Goal: Navigation & Orientation: Find specific page/section

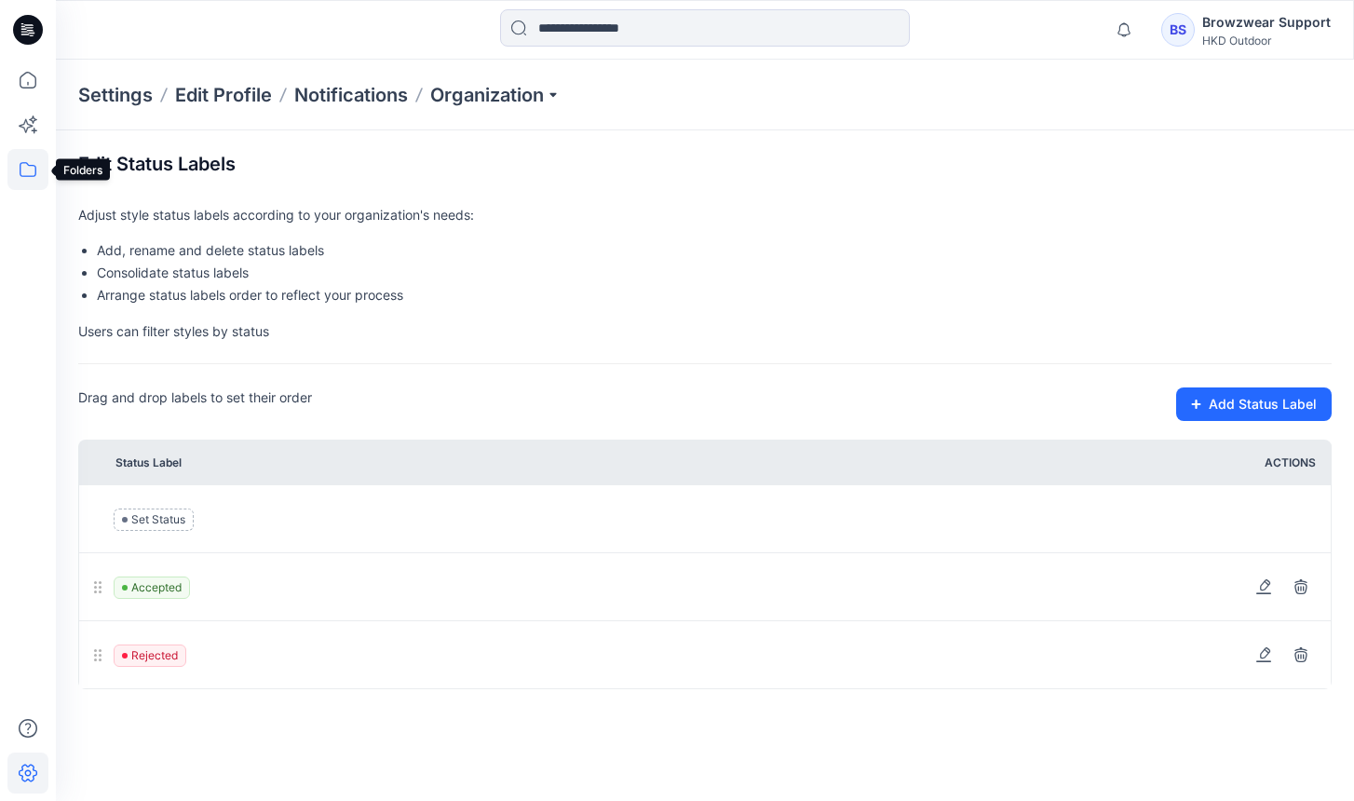
click at [26, 174] on icon at bounding box center [27, 169] width 41 height 41
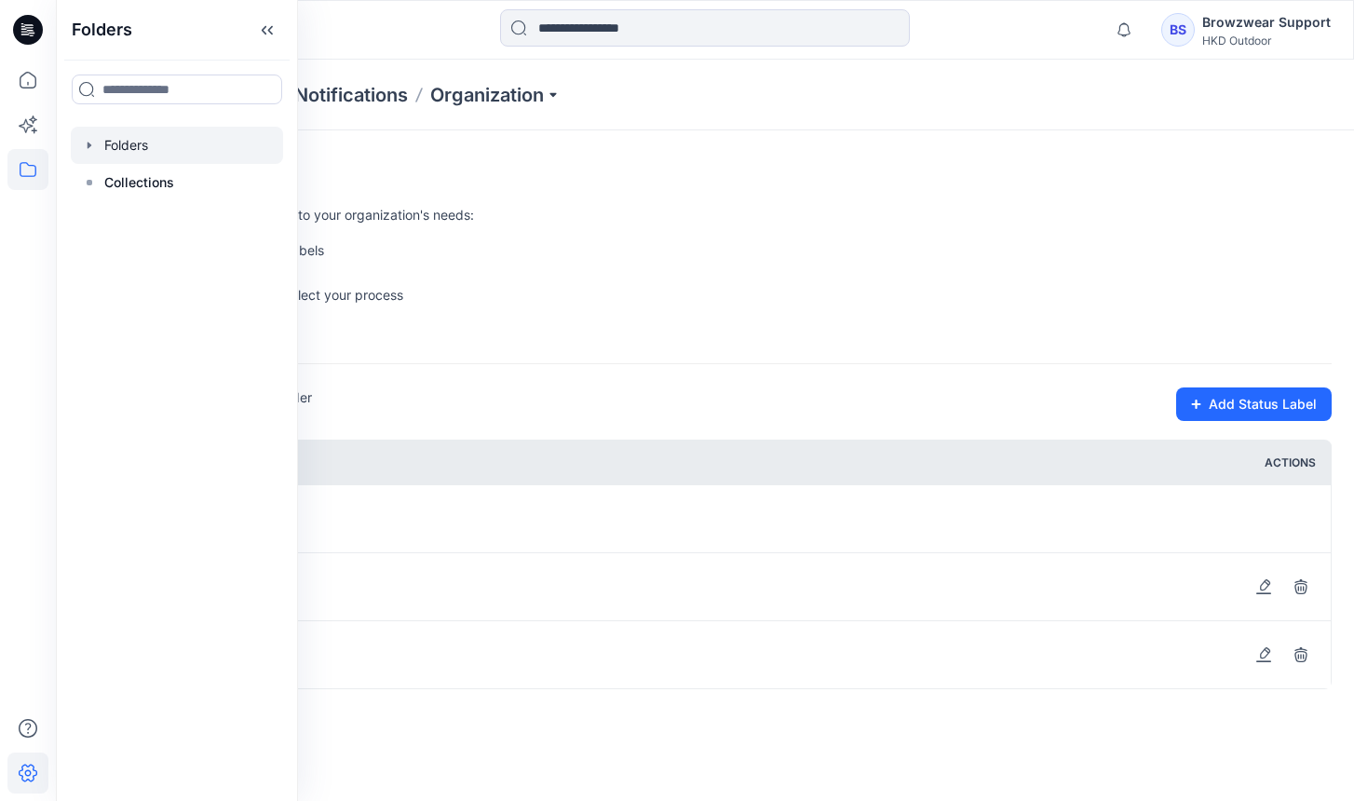
click at [171, 150] on div at bounding box center [177, 145] width 212 height 37
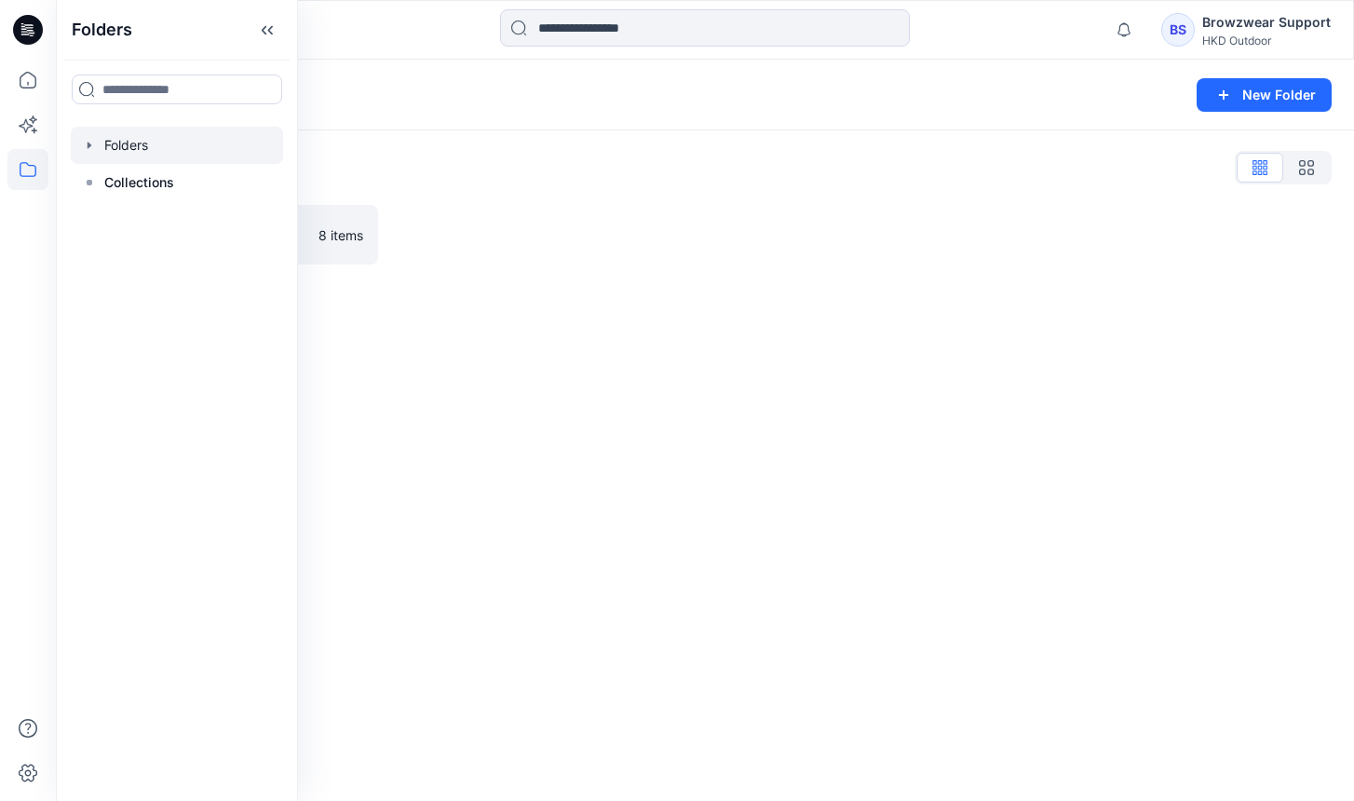
click at [584, 260] on div at bounding box center [547, 235] width 300 height 60
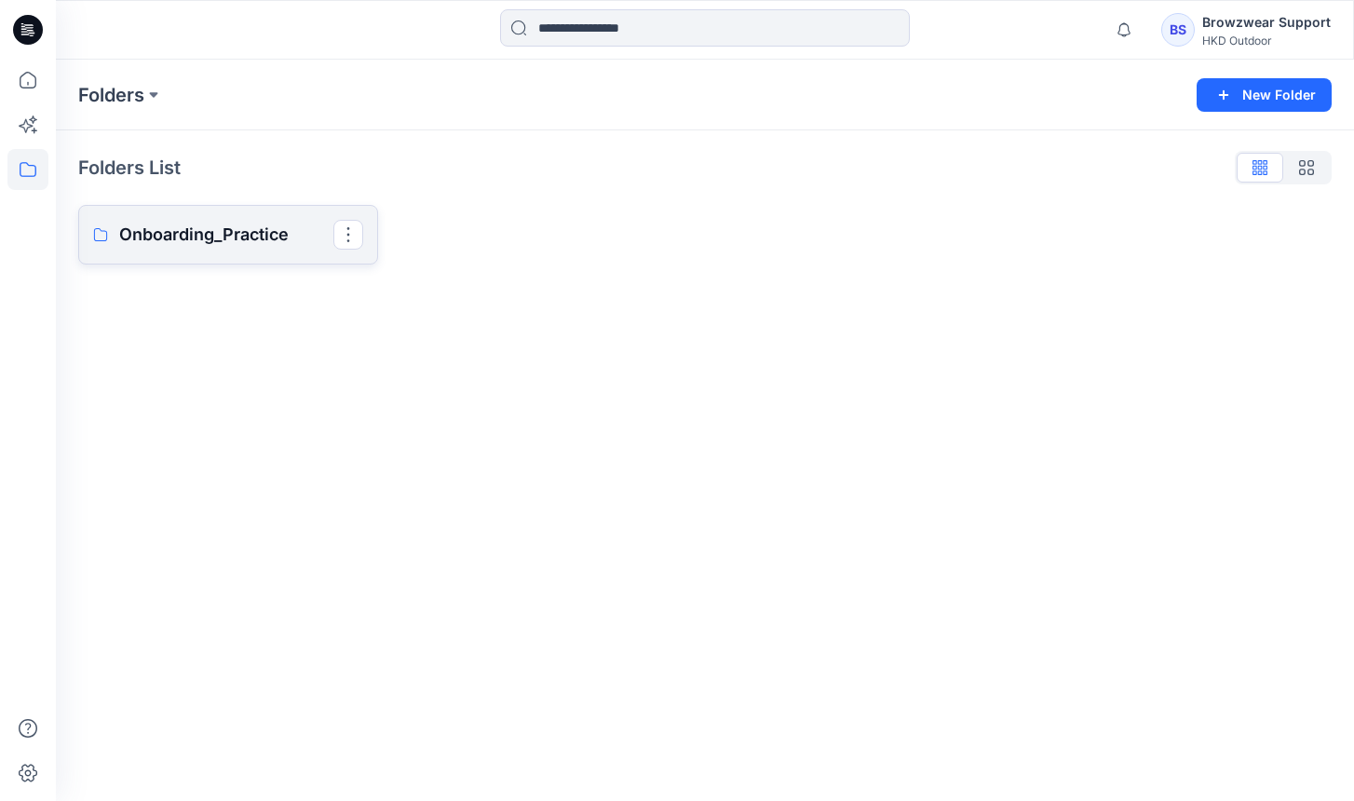
click at [285, 235] on p "Onboarding_Practice" at bounding box center [226, 235] width 214 height 26
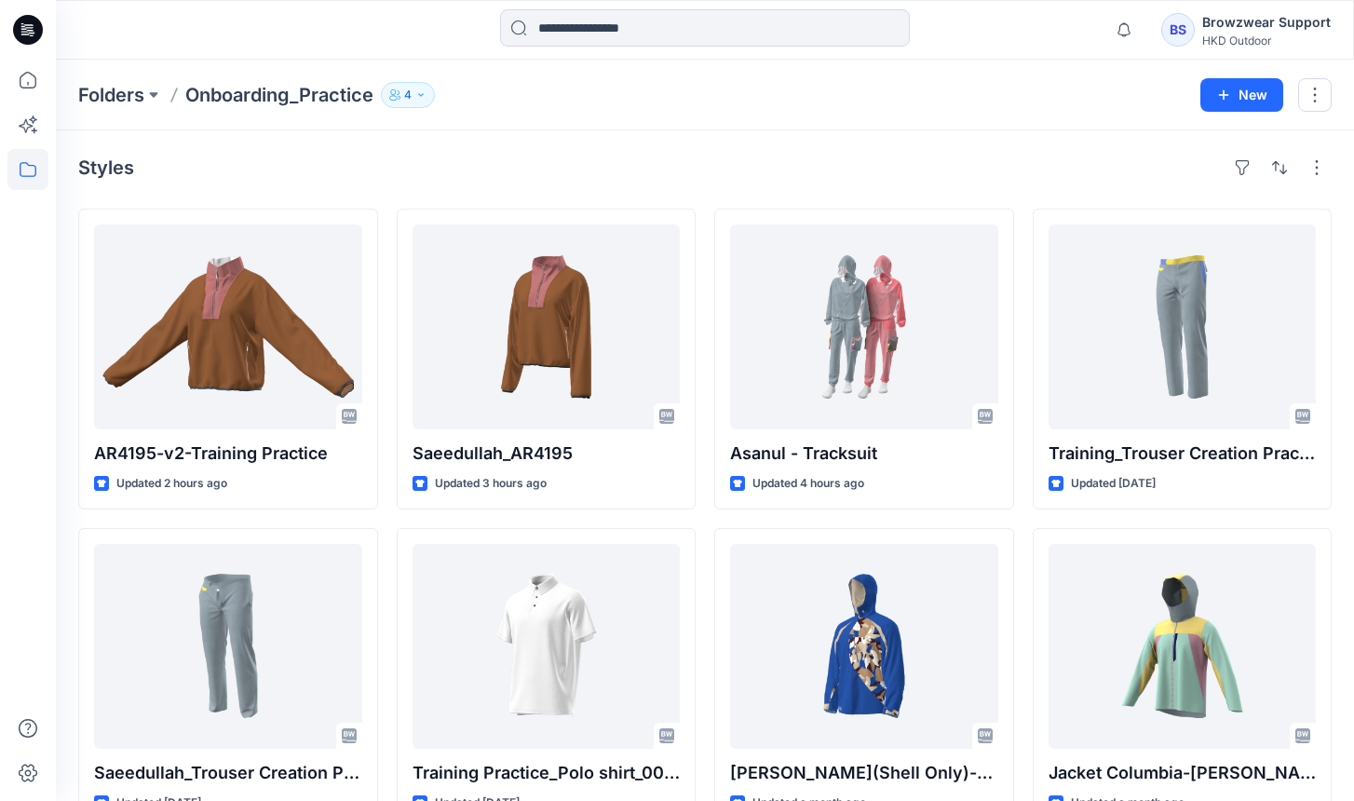
click at [714, 146] on div "Styles AR4195-v2-Training Practice Updated 2 hours ago Saeedullah_Trouser Creat…" at bounding box center [705, 490] width 1299 height 720
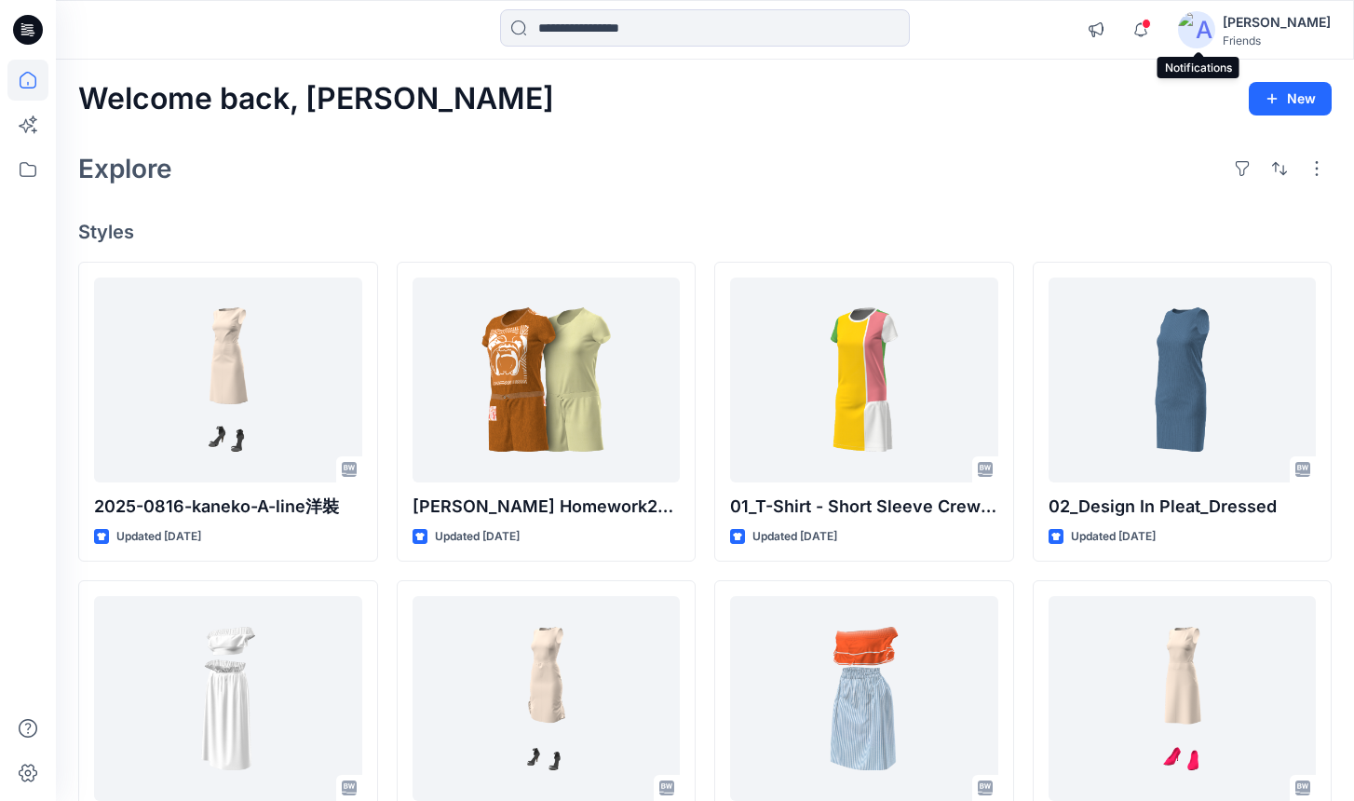
click at [955, 213] on div "Welcome back, Joel New Explore Styles 2025-0816-kaneko-A-line洋裝 Updated 3 days …" at bounding box center [705, 675] width 1299 height 1230
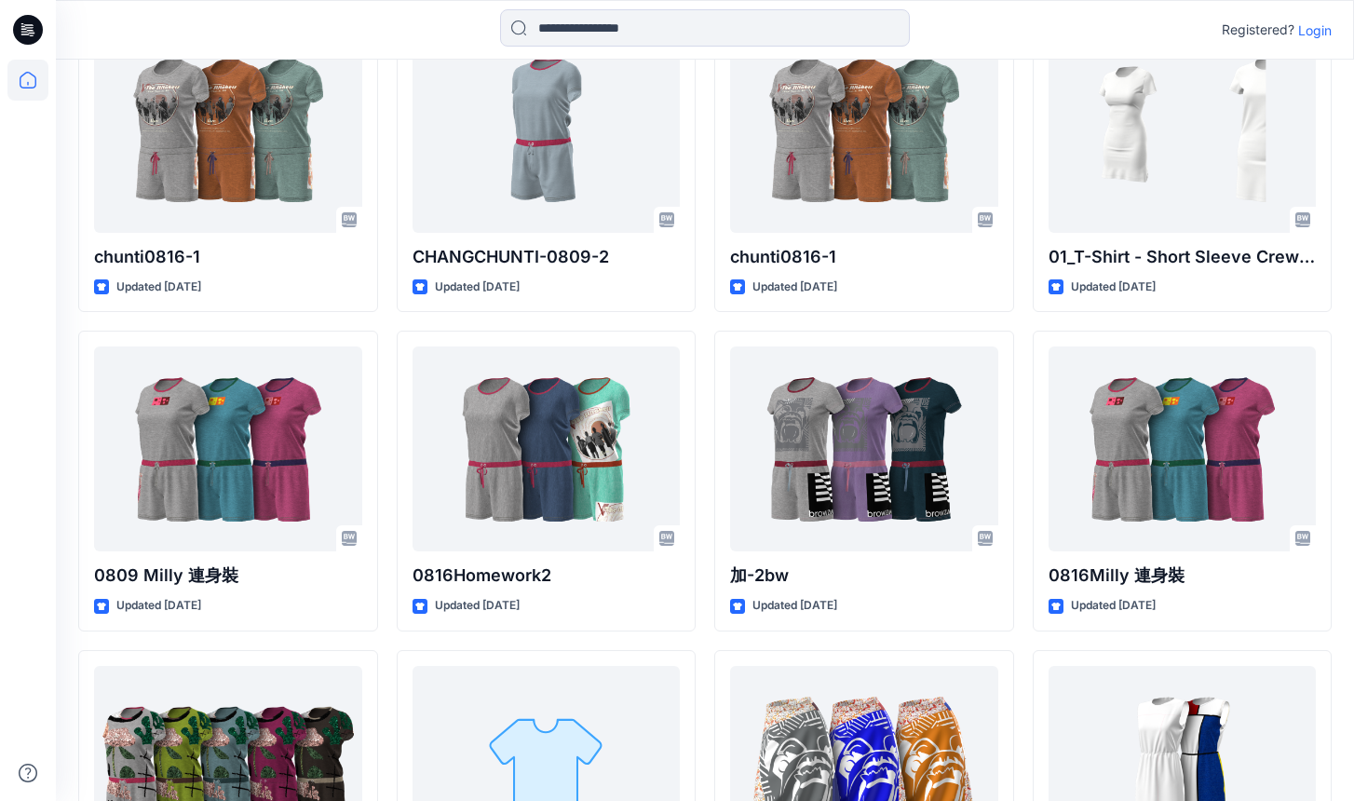
scroll to position [3392, 0]
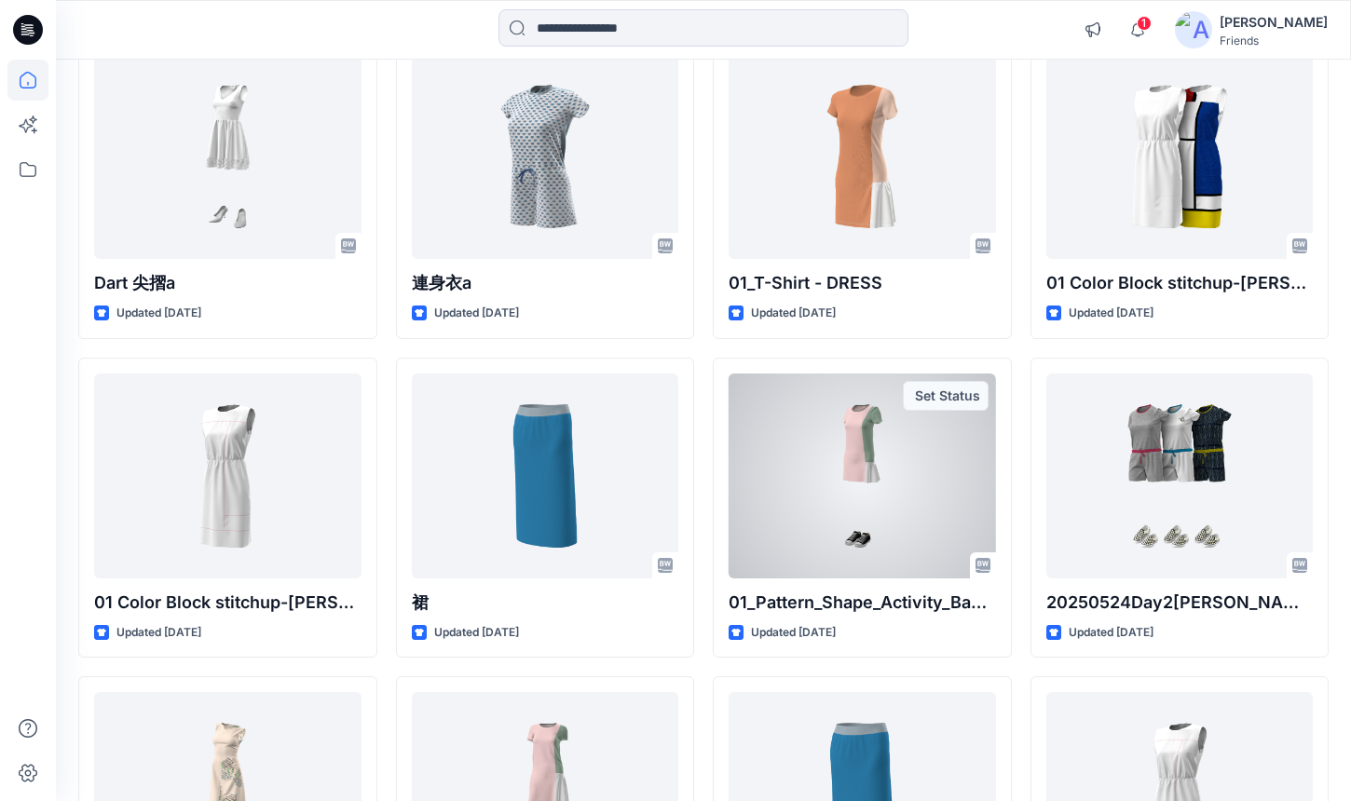
scroll to position [7533, 0]
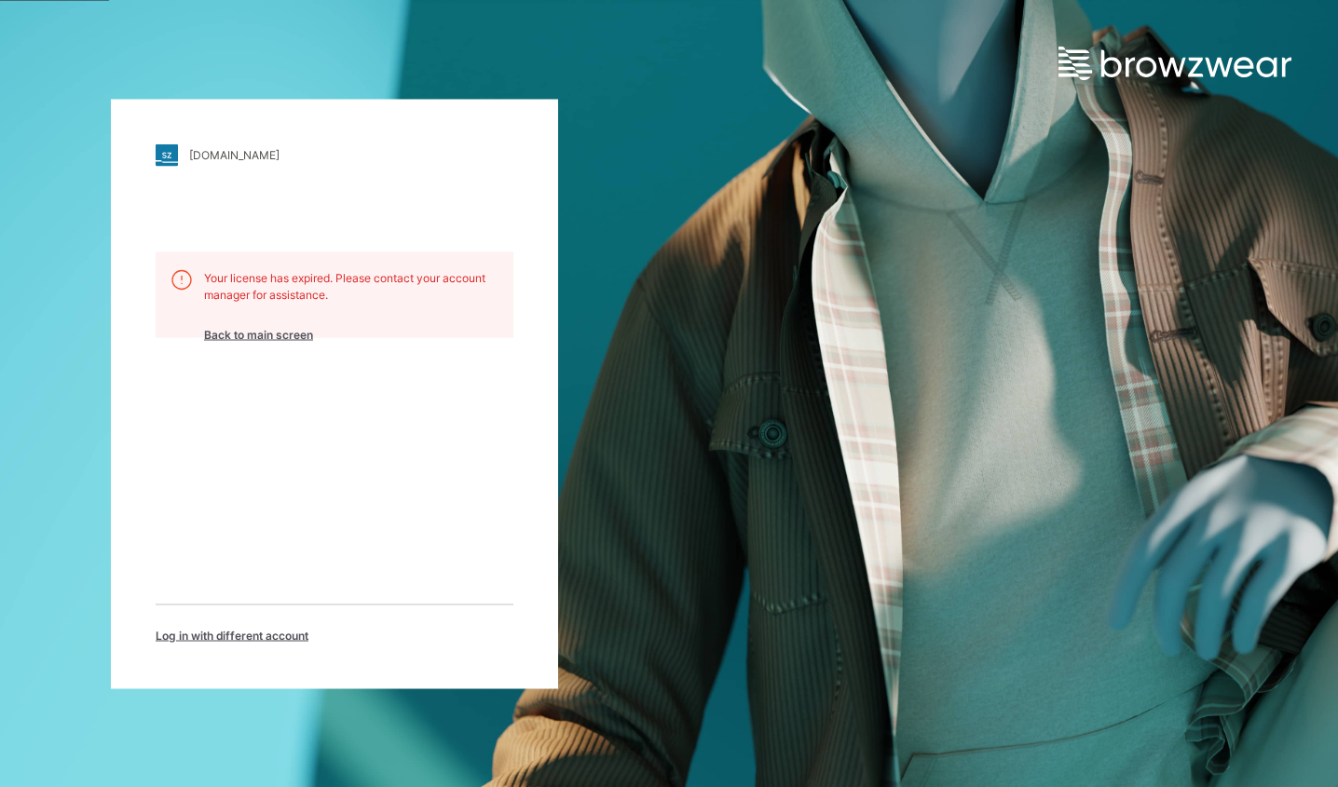
click at [271, 637] on span "Log in with different account" at bounding box center [232, 635] width 153 height 17
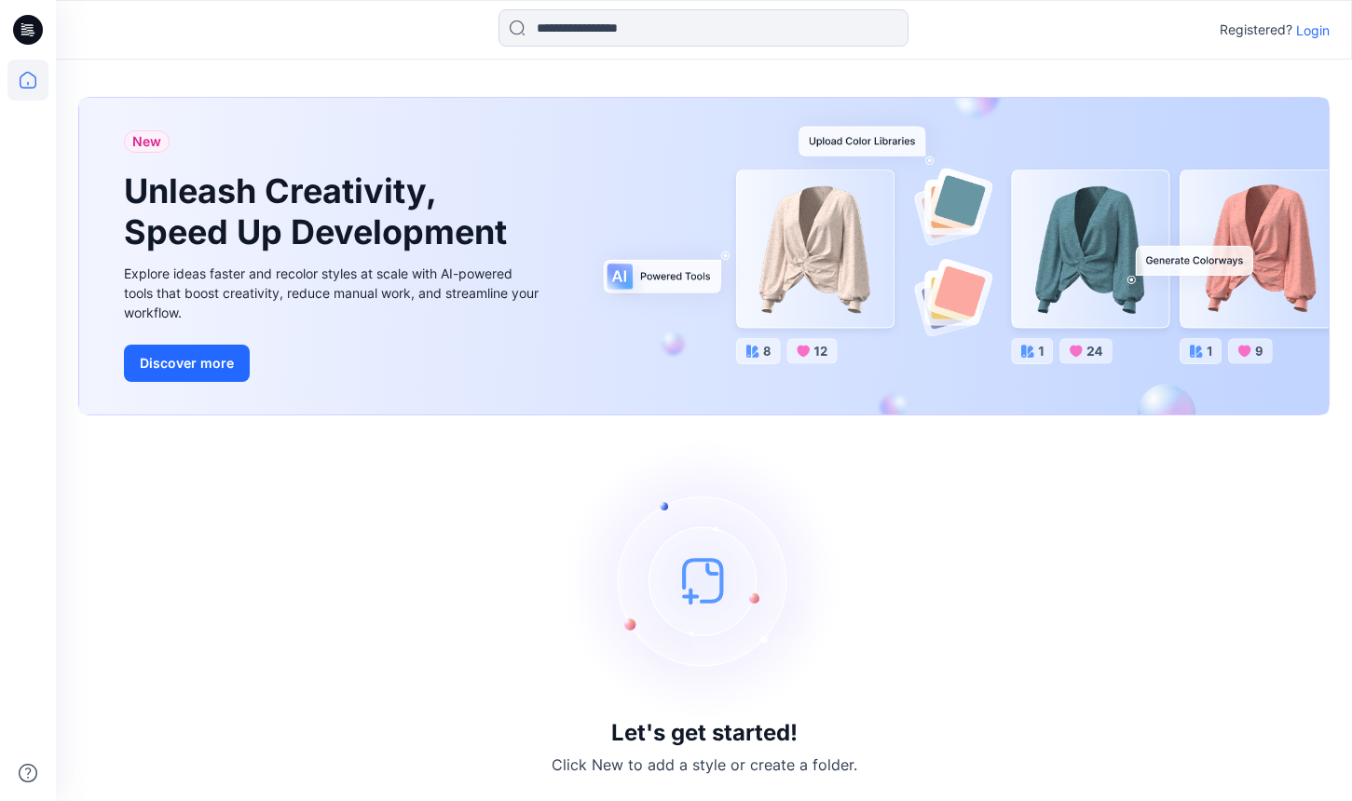
click at [1318, 26] on p "Login" at bounding box center [1313, 30] width 34 height 20
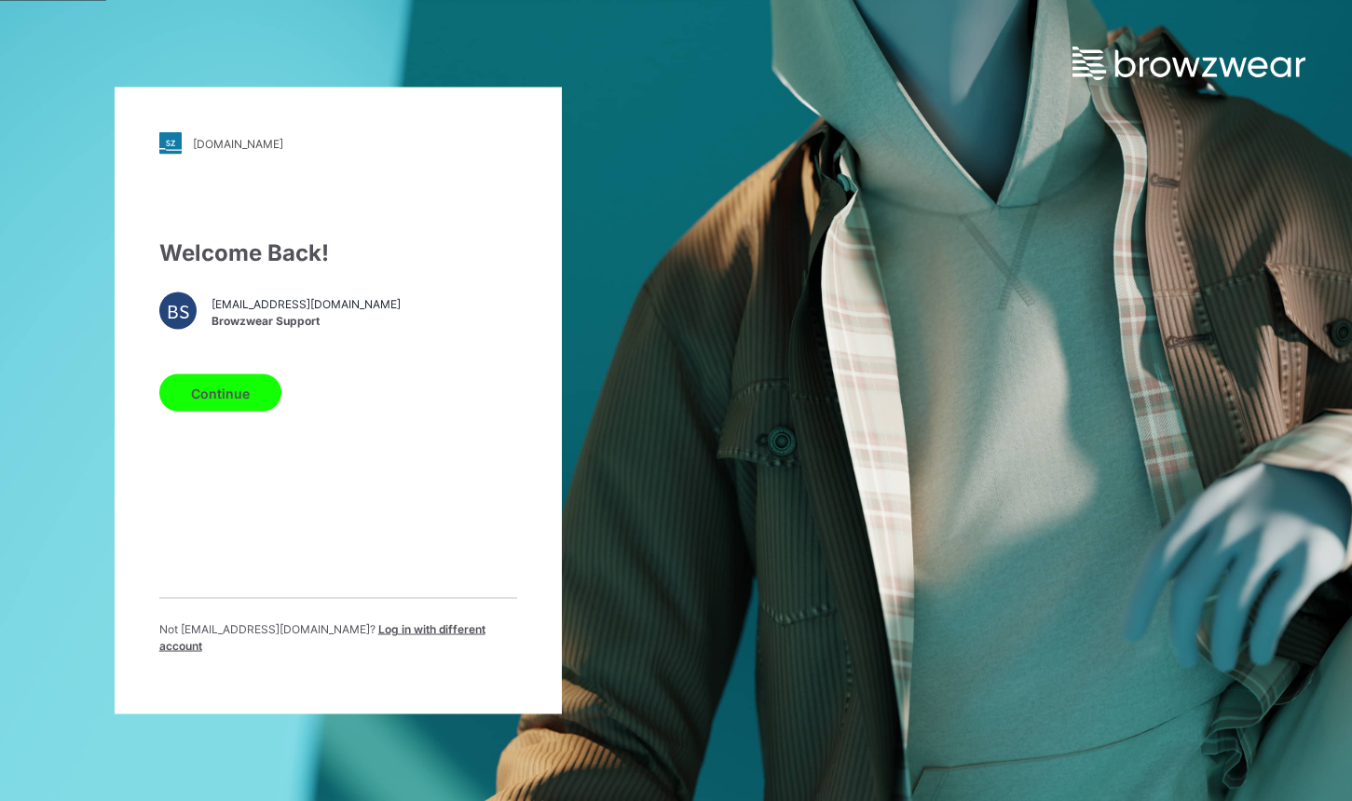
click at [215, 399] on button "Continue" at bounding box center [220, 392] width 122 height 37
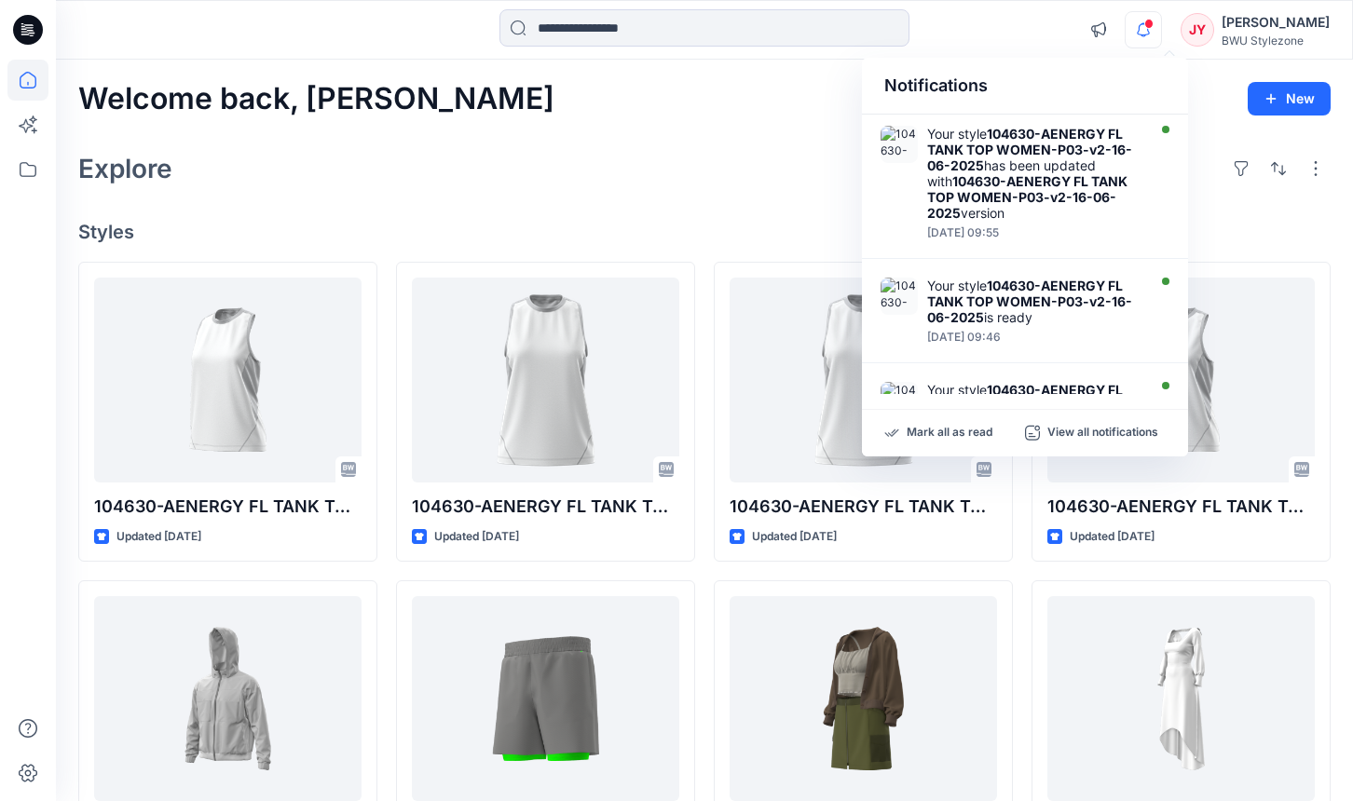
click at [678, 207] on div "Welcome back, Joel New Explore Styles 104630-AENERGY FL TANK TOP WOMEN-P03-v2-1…" at bounding box center [704, 641] width 1297 height 1163
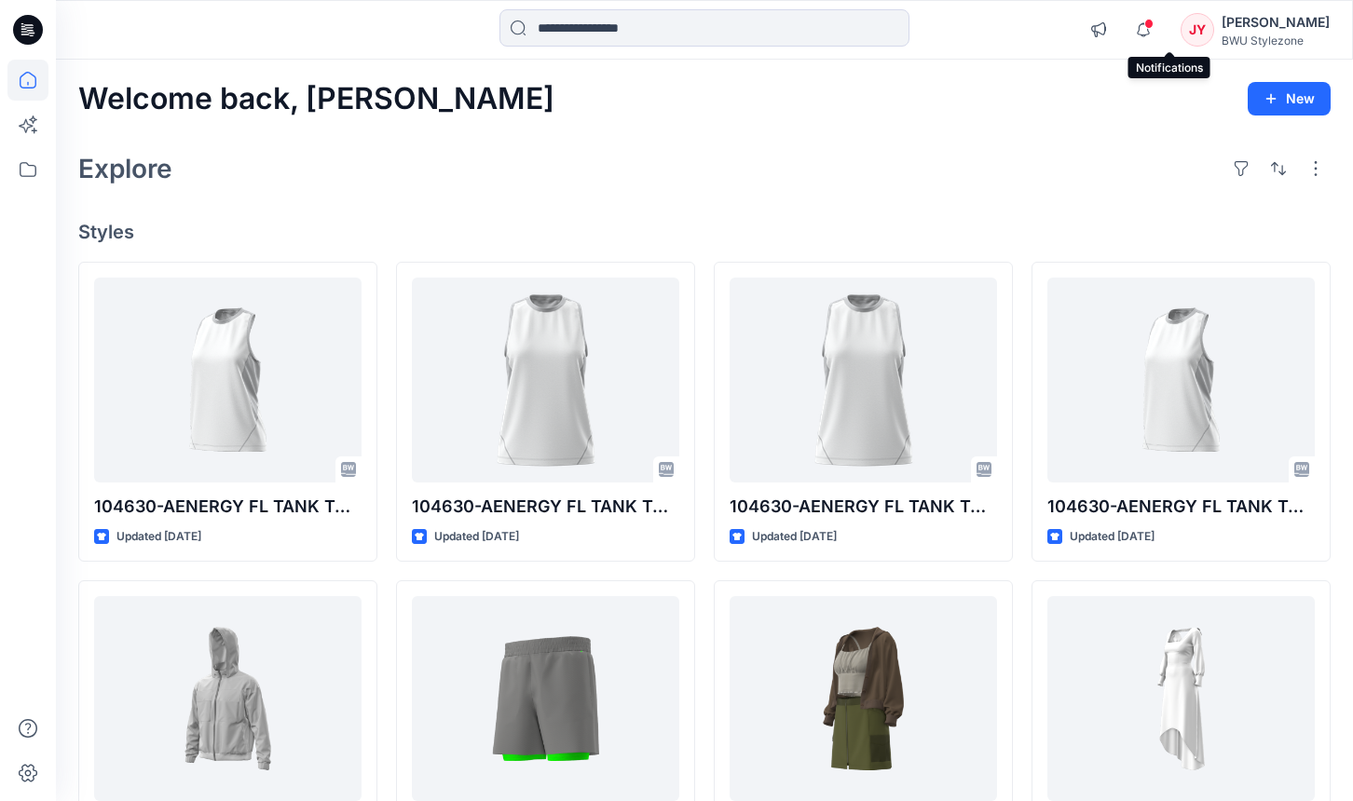
click at [1153, 27] on span at bounding box center [1148, 24] width 9 height 10
